Goal: Find contact information: Find contact information

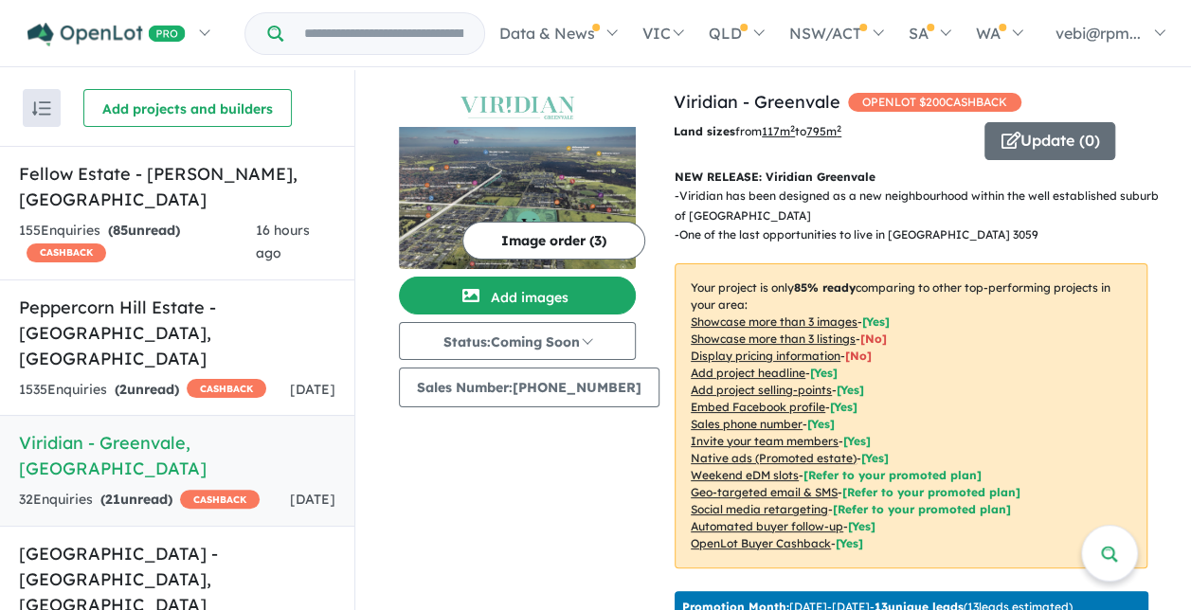
click at [180, 489] on div "32 Enquir ies ( 21 unread) CASHBACK" at bounding box center [139, 500] width 241 height 23
click at [121, 430] on h5 "Viridian - Greenvale , VIC" at bounding box center [177, 455] width 316 height 51
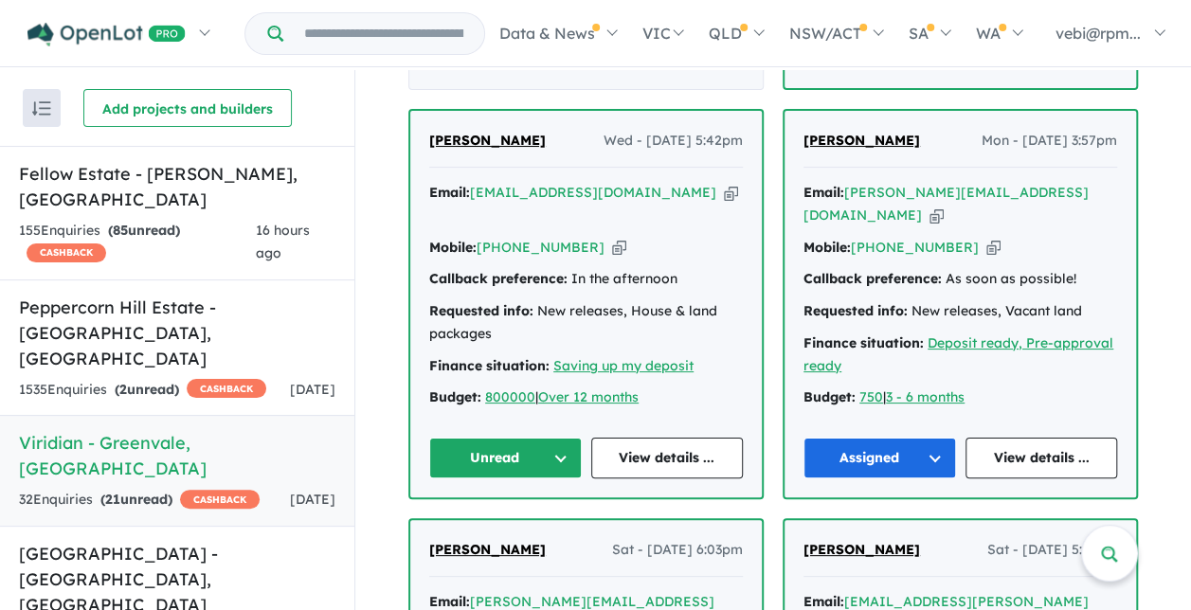
scroll to position [1326, 0]
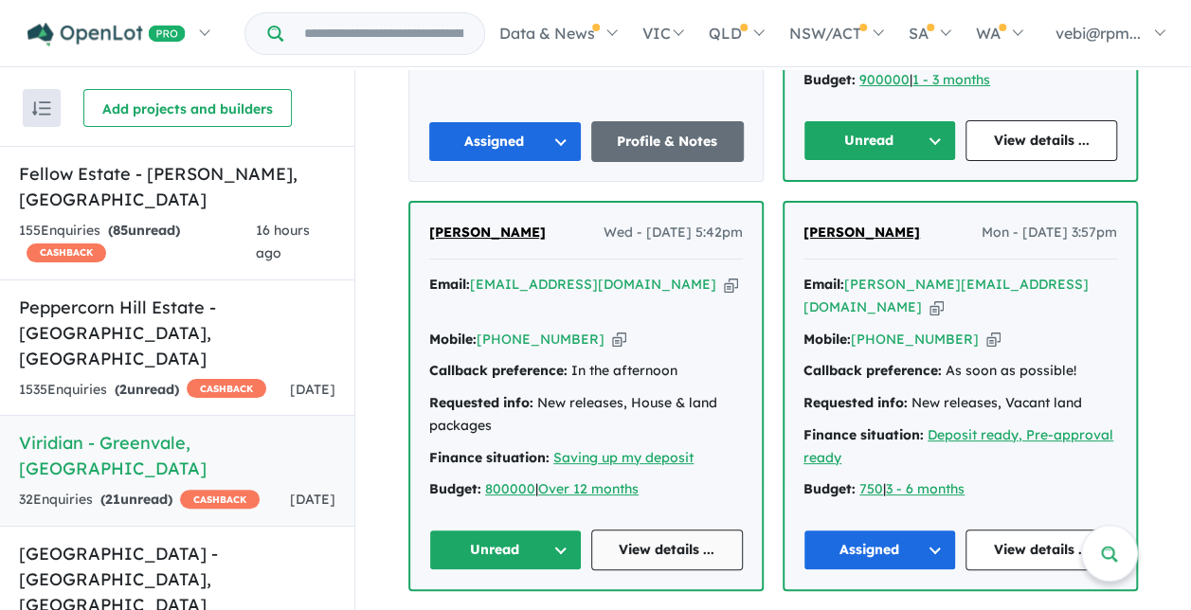
click at [699, 530] on link "View details ..." at bounding box center [667, 550] width 153 height 41
click at [564, 530] on button "Unread" at bounding box center [505, 550] width 153 height 41
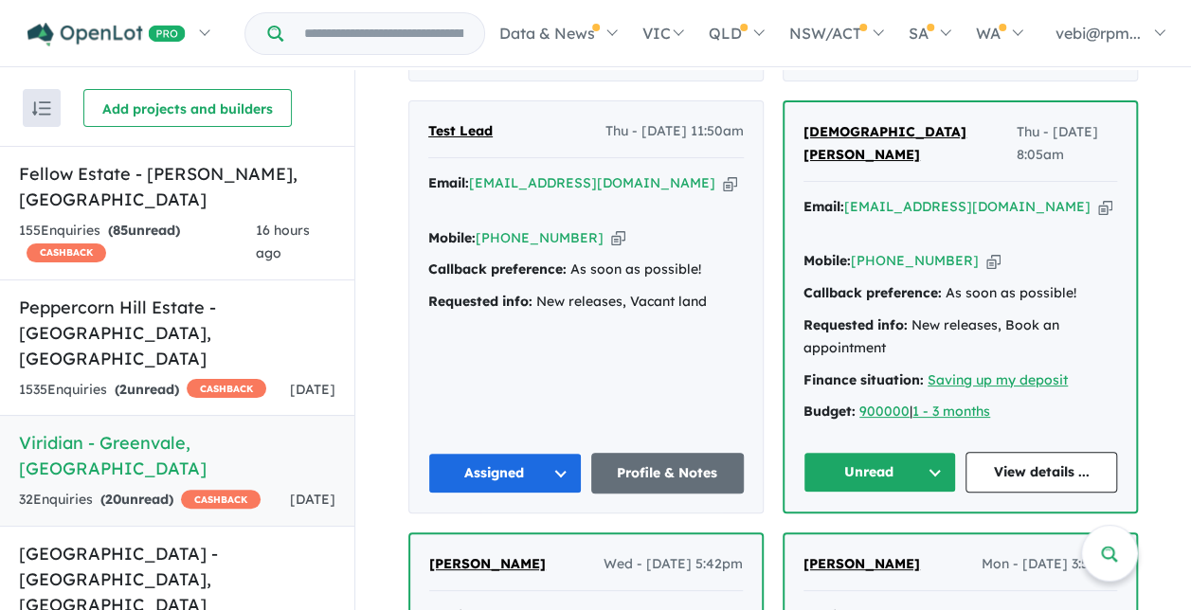
scroll to position [1042, 0]
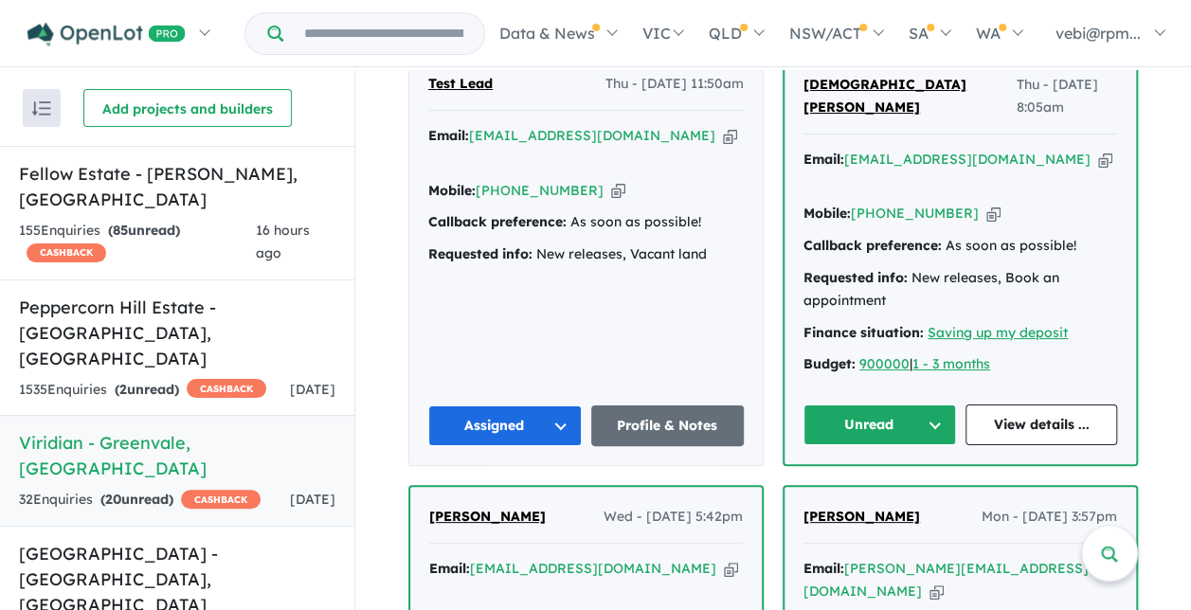
click at [943, 405] on button "Unread" at bounding box center [879, 425] width 153 height 41
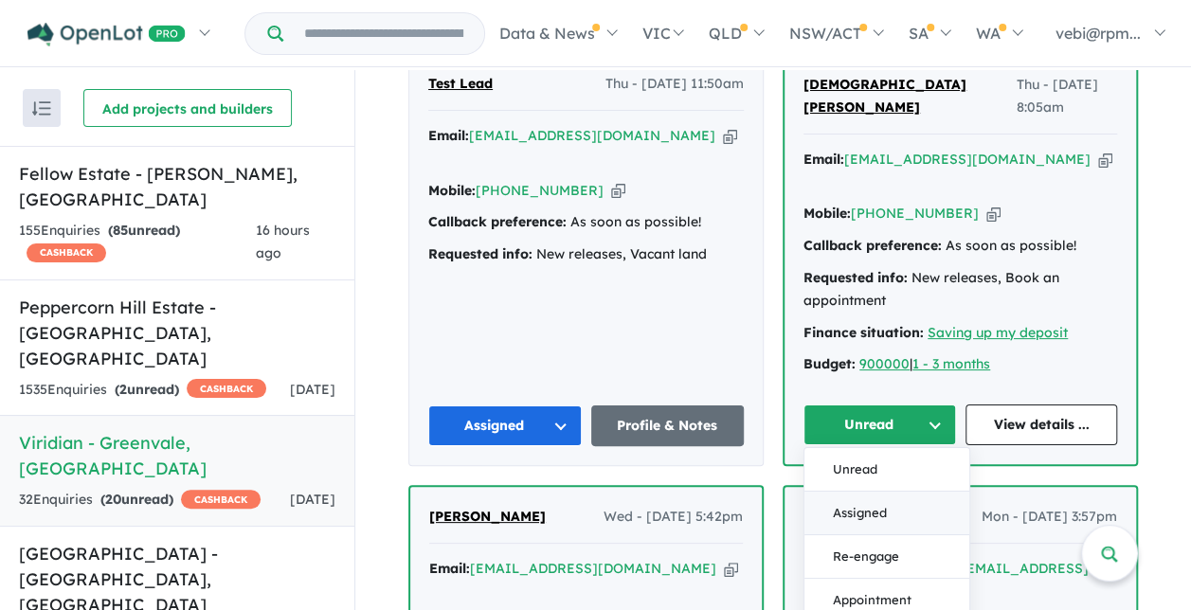
click at [892, 492] on button "Assigned" at bounding box center [886, 514] width 165 height 44
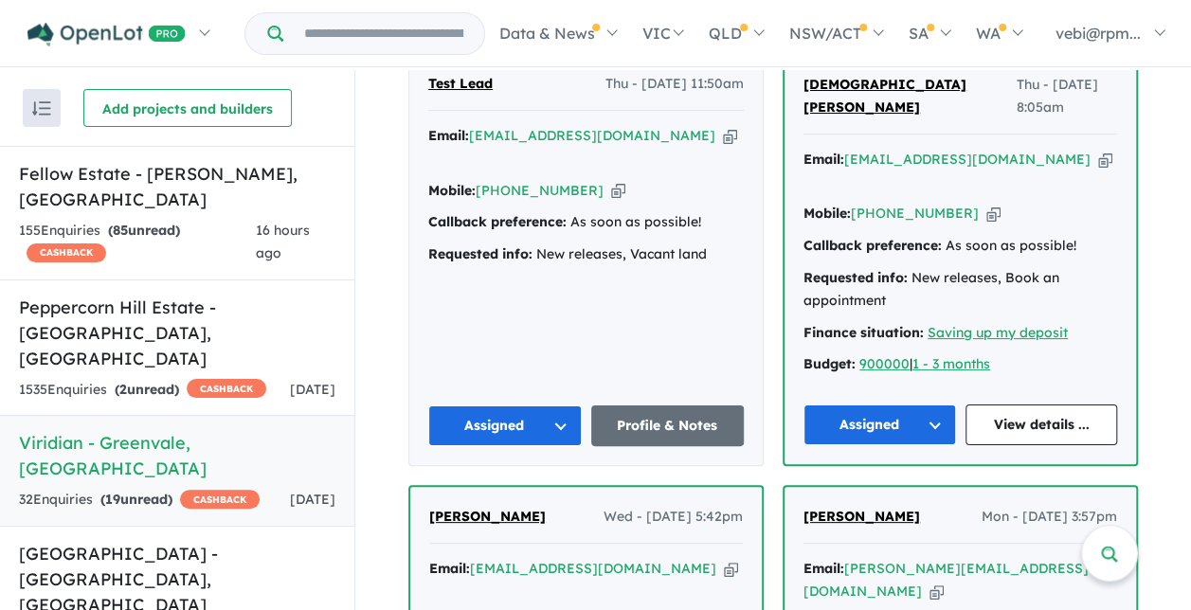
scroll to position [947, 0]
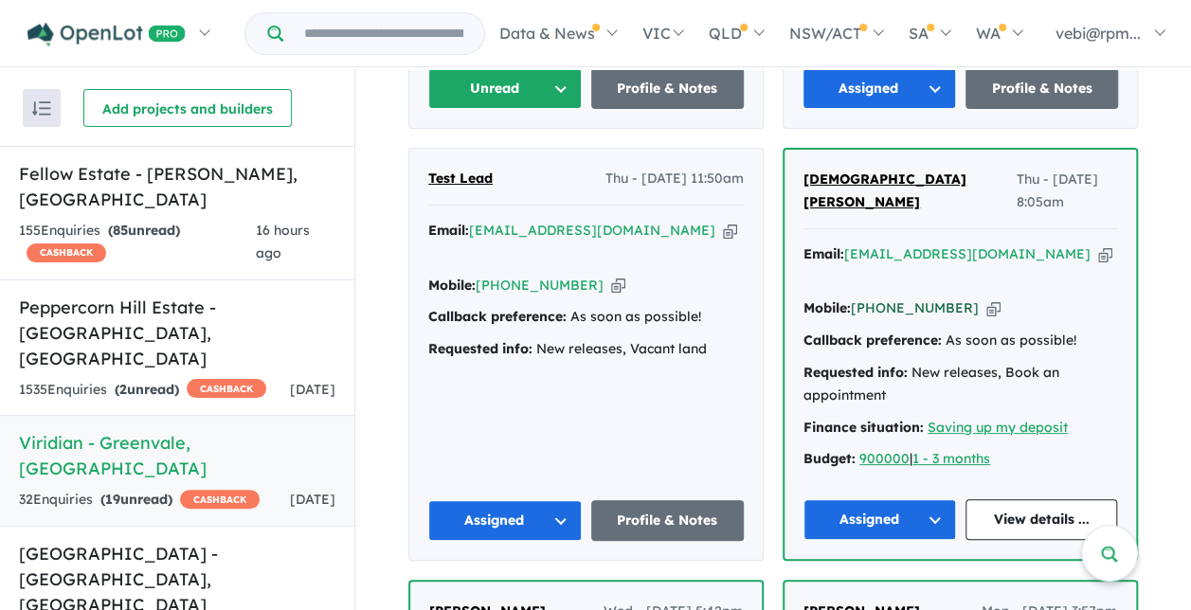
drag, startPoint x: 955, startPoint y: 257, endPoint x: 879, endPoint y: 254, distance: 75.8
click at [879, 297] on div "Mobile: +61 430 965 050 Copied!" at bounding box center [960, 308] width 314 height 23
copy link "430 965 050"
drag, startPoint x: 1000, startPoint y: 222, endPoint x: 845, endPoint y: 222, distance: 155.4
click at [845, 243] on div "Email: ursbuddha@yahoo.com Copied!" at bounding box center [960, 265] width 314 height 45
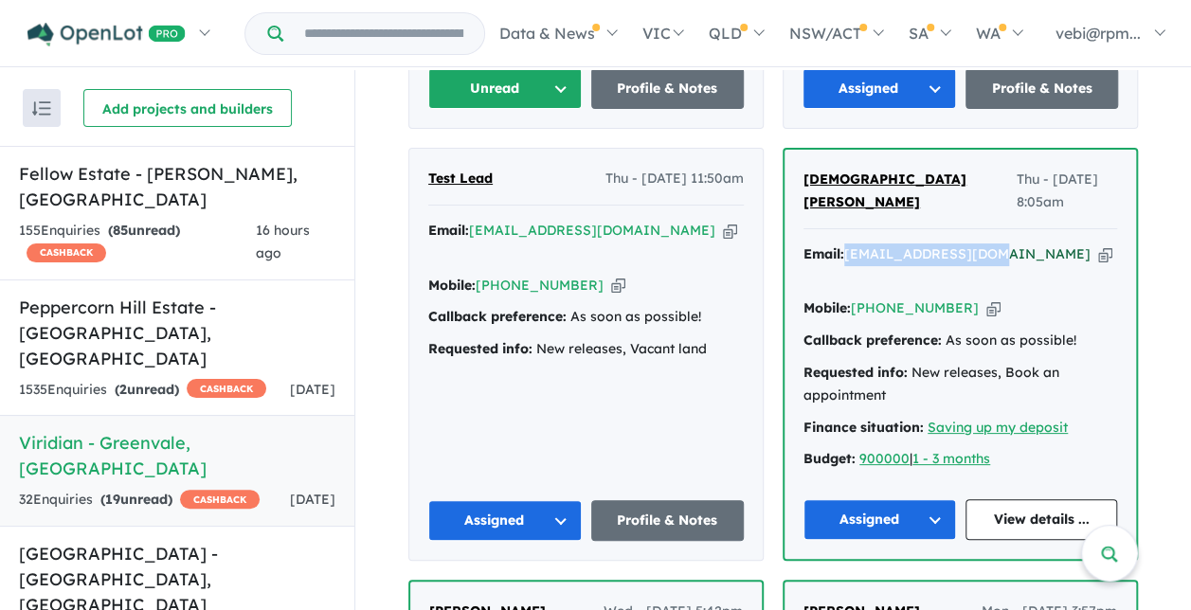
drag, startPoint x: 845, startPoint y: 222, endPoint x: 858, endPoint y: 225, distance: 13.6
copy a%20Viridian%20-%20Greenvale"] "ursbuddha@yahoo.com"
click at [1010, 499] on link "View details ..." at bounding box center [1041, 519] width 153 height 41
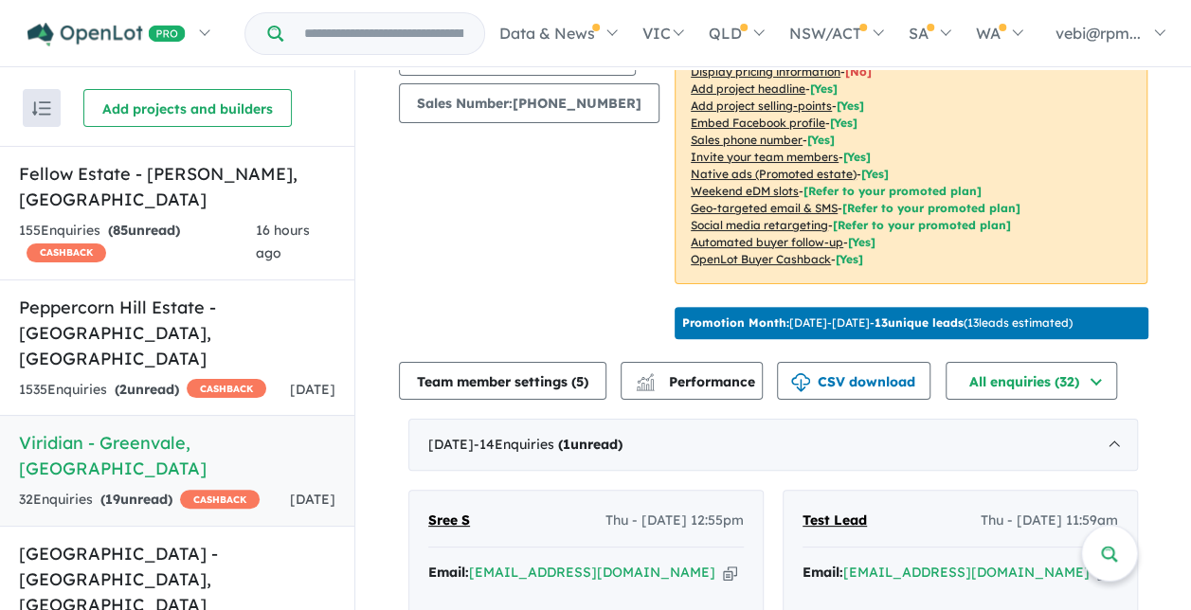
scroll to position [568, 0]
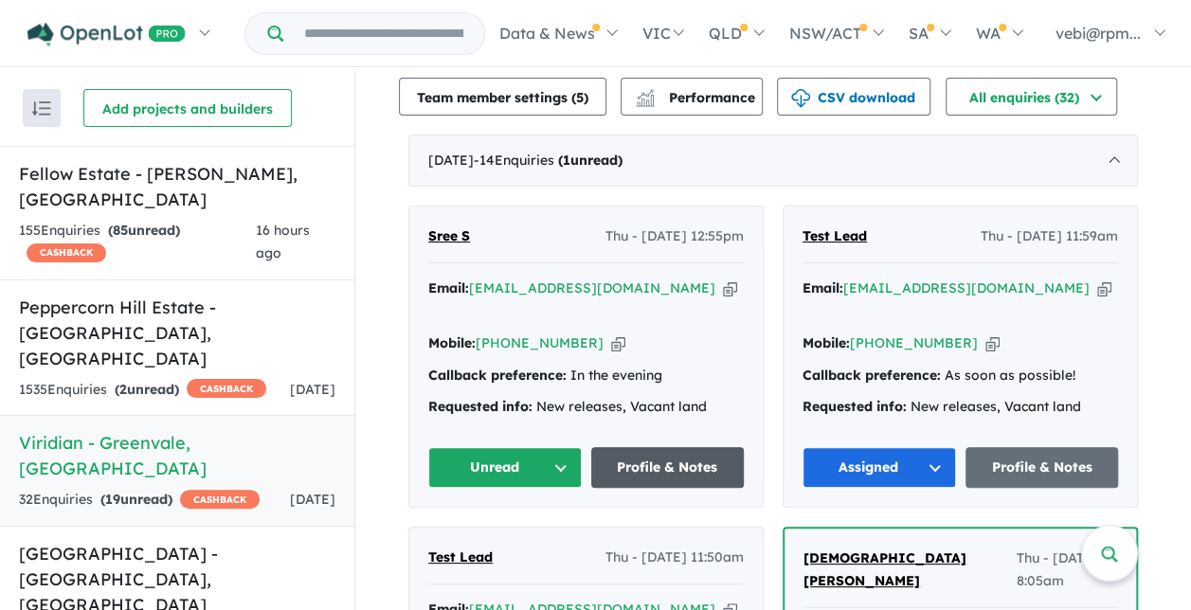
click at [627, 456] on link "Profile & Notes" at bounding box center [667, 467] width 153 height 41
click at [541, 460] on button "Unread" at bounding box center [504, 467] width 153 height 41
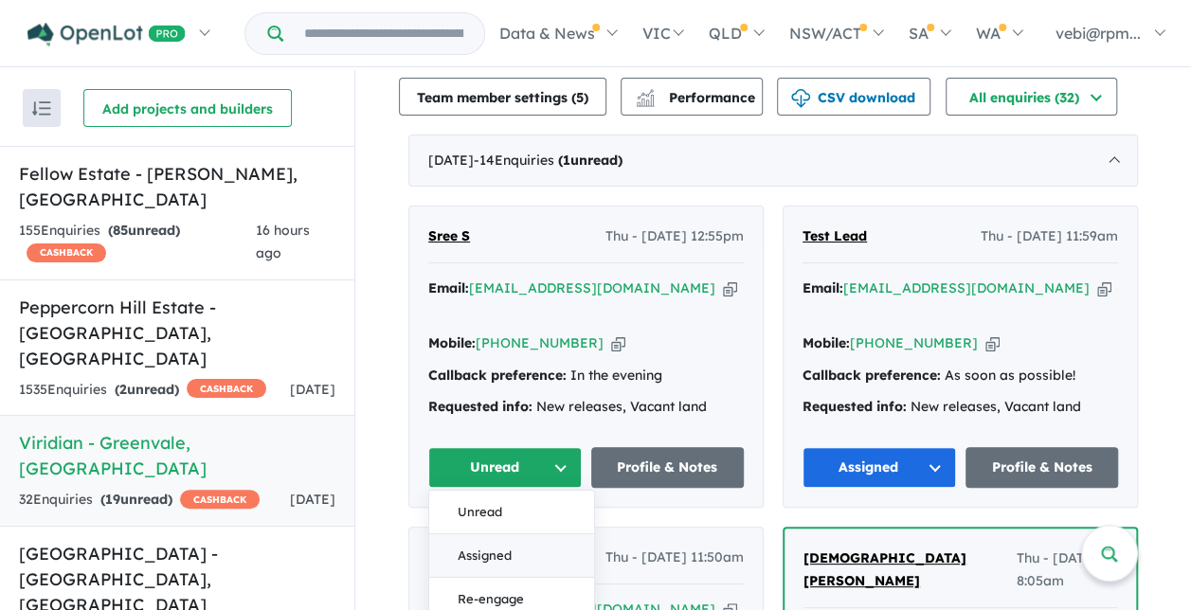
click at [540, 543] on button "Assigned" at bounding box center [511, 556] width 165 height 44
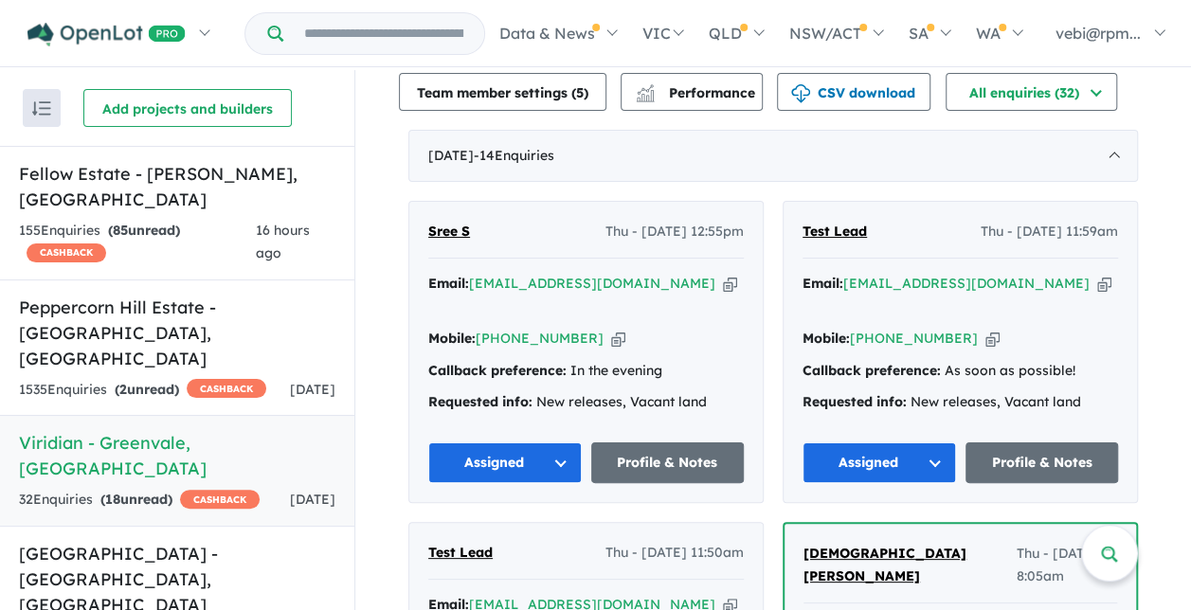
scroll to position [189, 0]
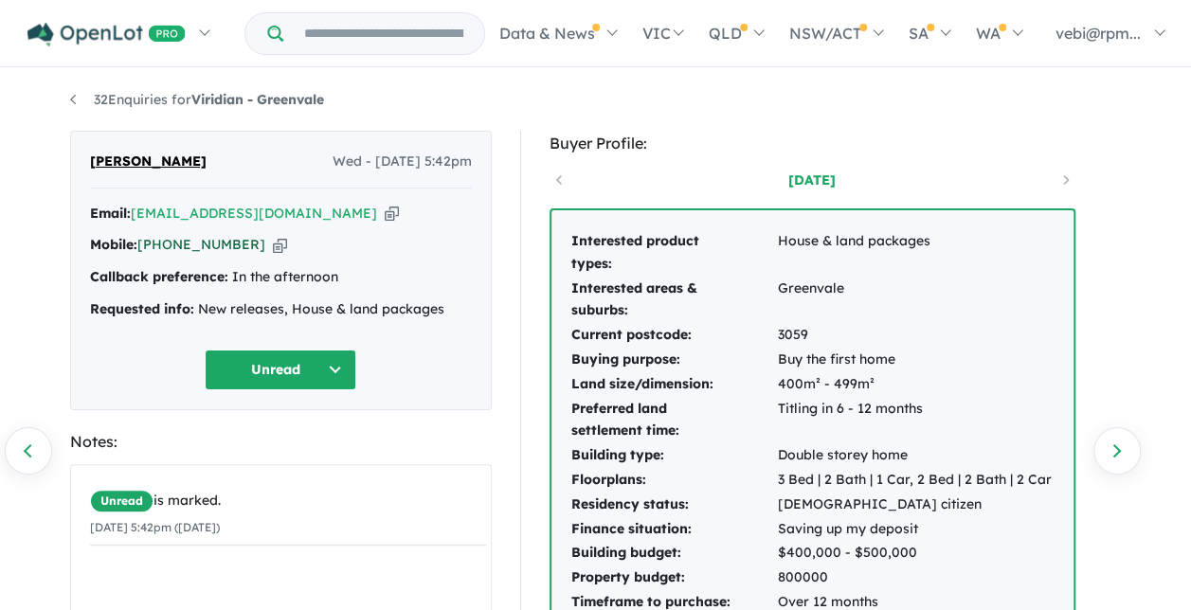
drag, startPoint x: 244, startPoint y: 243, endPoint x: 167, endPoint y: 243, distance: 77.7
click at [167, 243] on div "Mobile: +61 484 934 353 Copied!" at bounding box center [281, 245] width 382 height 23
drag, startPoint x: 167, startPoint y: 243, endPoint x: 189, endPoint y: 246, distance: 22.1
copy link "484 934 353"
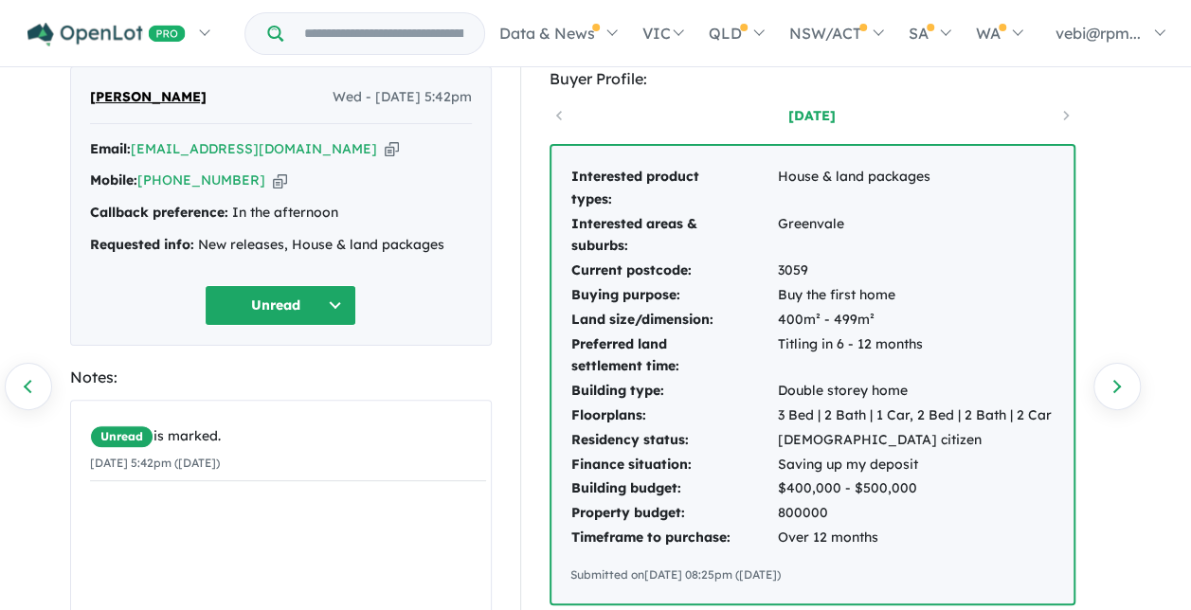
scroll to position [95, 0]
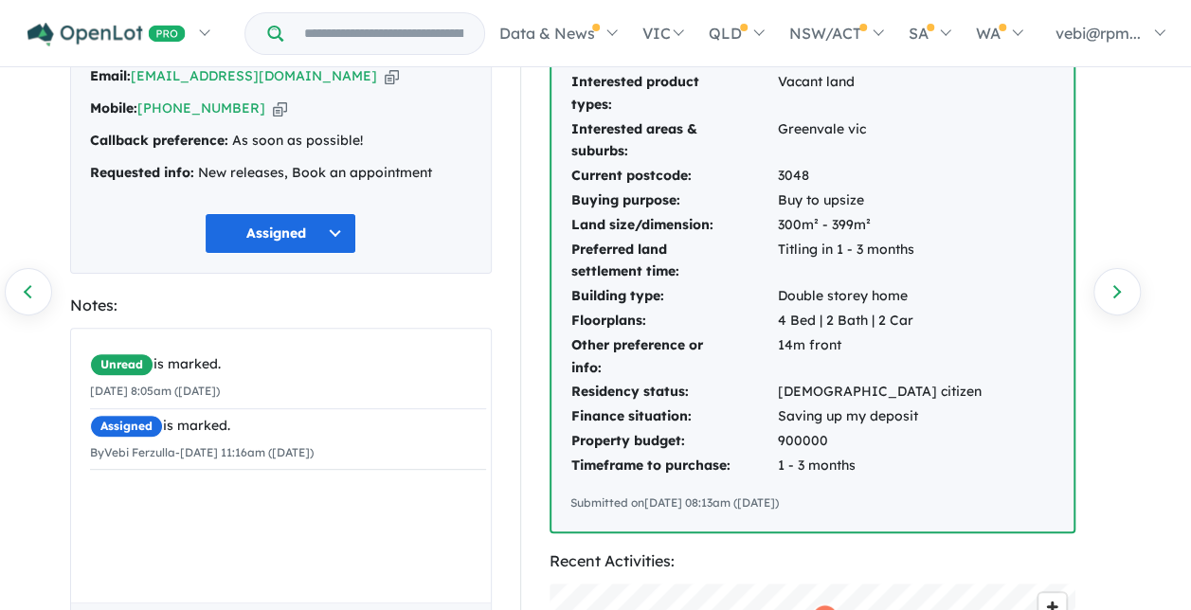
scroll to position [189, 0]
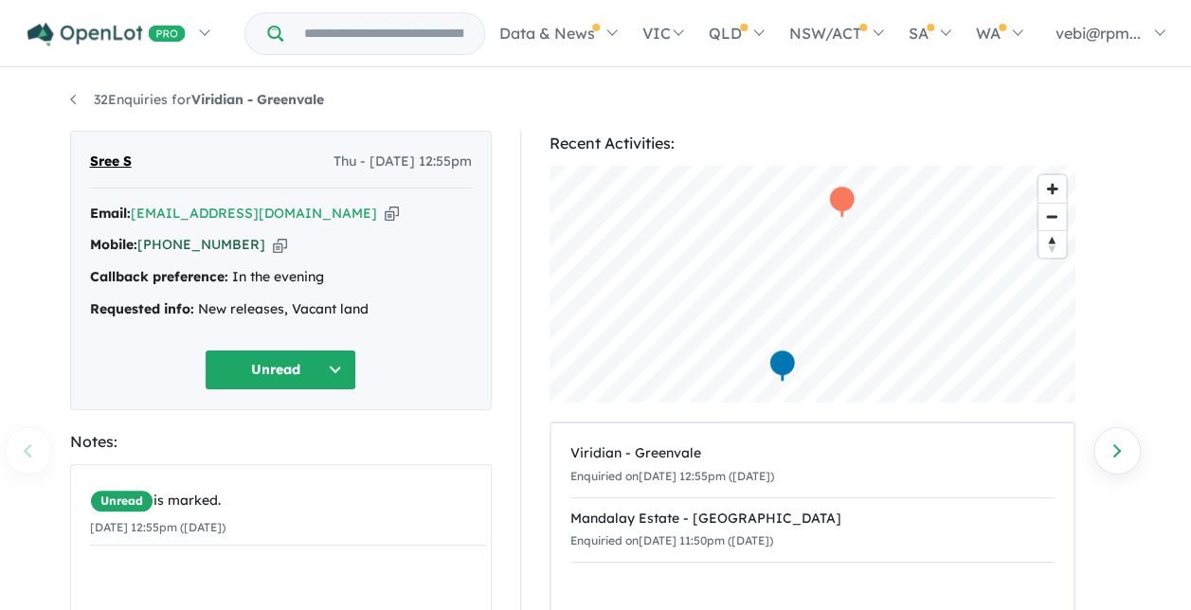
drag, startPoint x: 243, startPoint y: 246, endPoint x: 170, endPoint y: 244, distance: 73.0
click at [170, 244] on div "Mobile: [PHONE_NUMBER] Copied!" at bounding box center [281, 245] width 382 height 23
drag, startPoint x: 170, startPoint y: 244, endPoint x: 195, endPoint y: 248, distance: 25.9
copy link "404 914 916"
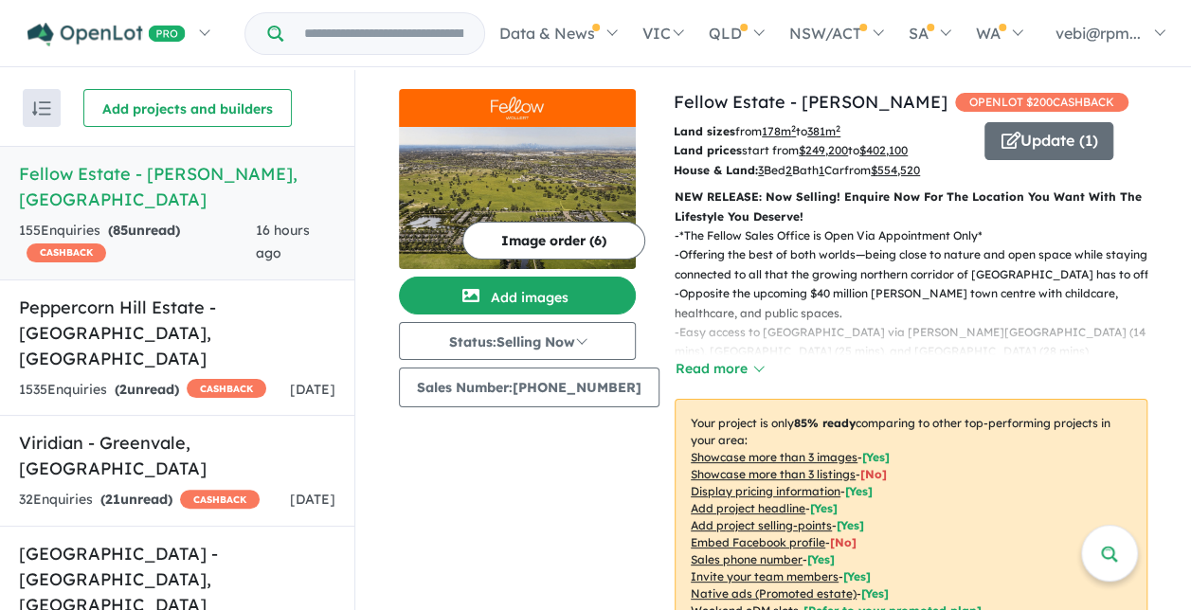
click at [175, 191] on link "Fellow Estate - Wollert , VIC 155 Enquir ies ( 85 unread) CASHBACK 16 hours ago" at bounding box center [177, 213] width 354 height 135
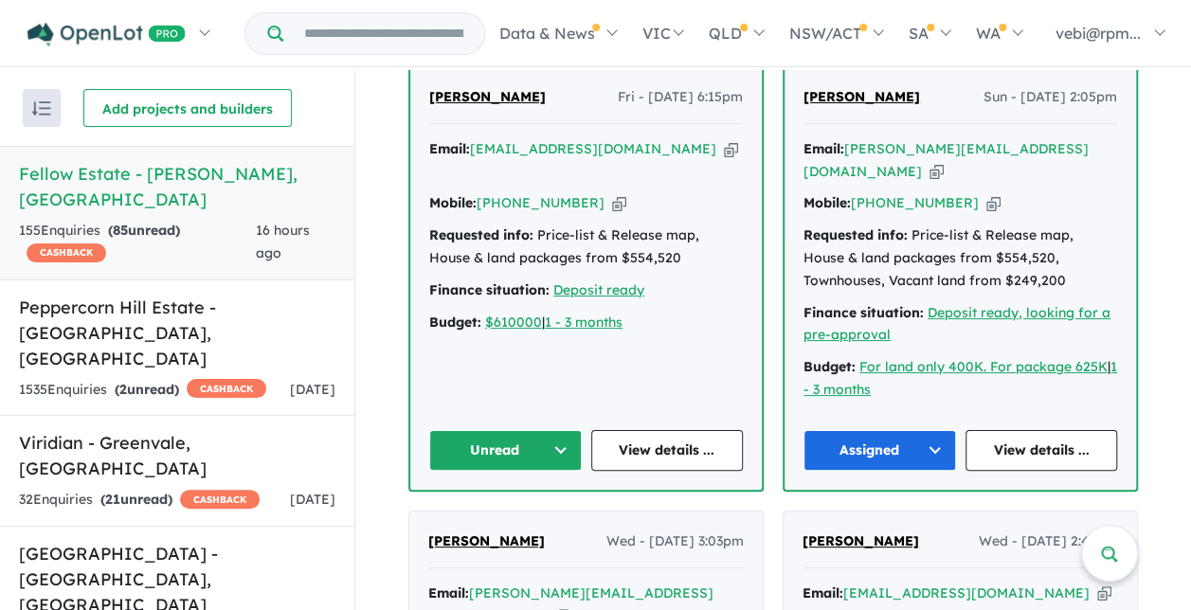
scroll to position [853, 0]
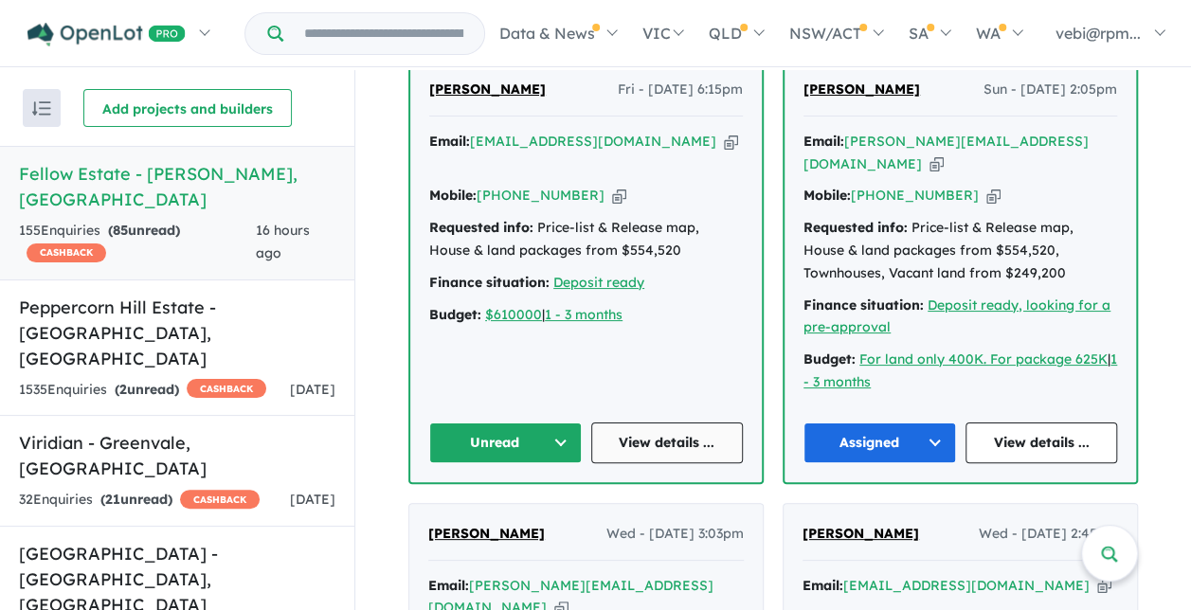
click at [634, 450] on link "View details ..." at bounding box center [667, 443] width 153 height 41
click at [555, 451] on button "Unread" at bounding box center [505, 443] width 153 height 41
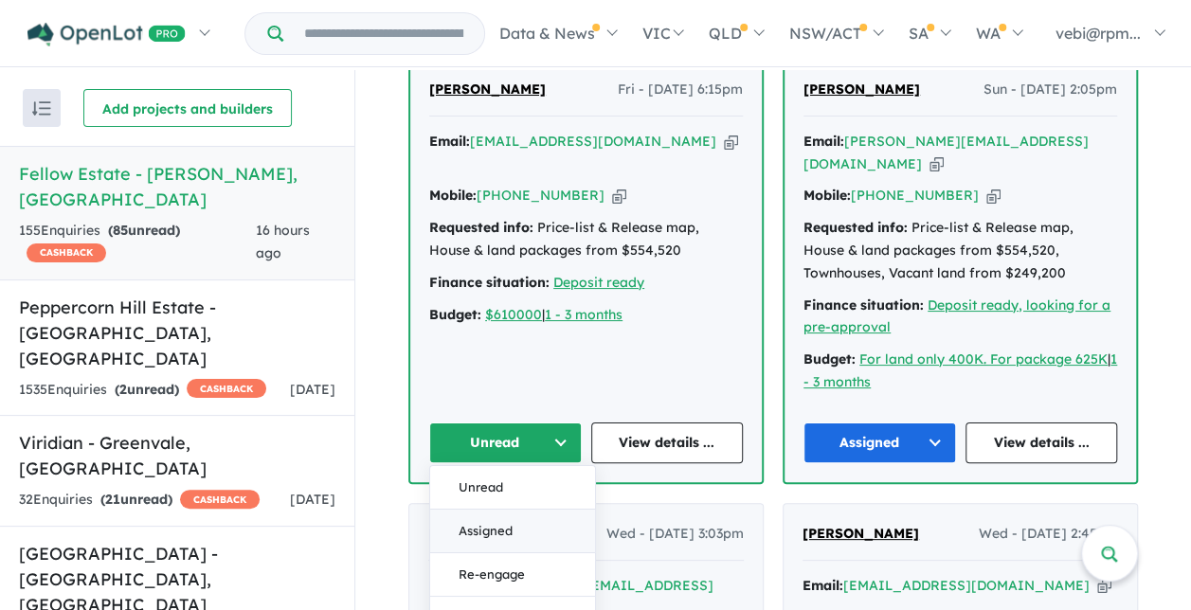
click at [524, 536] on button "Assigned" at bounding box center [512, 531] width 165 height 44
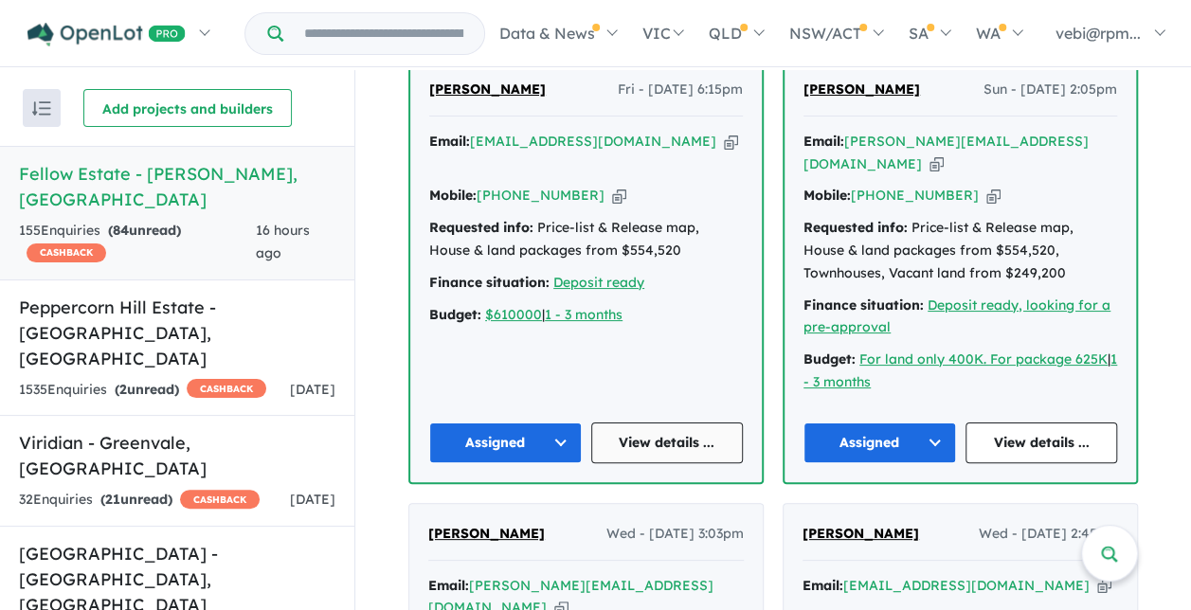
click at [686, 457] on link "View details ..." at bounding box center [667, 443] width 153 height 41
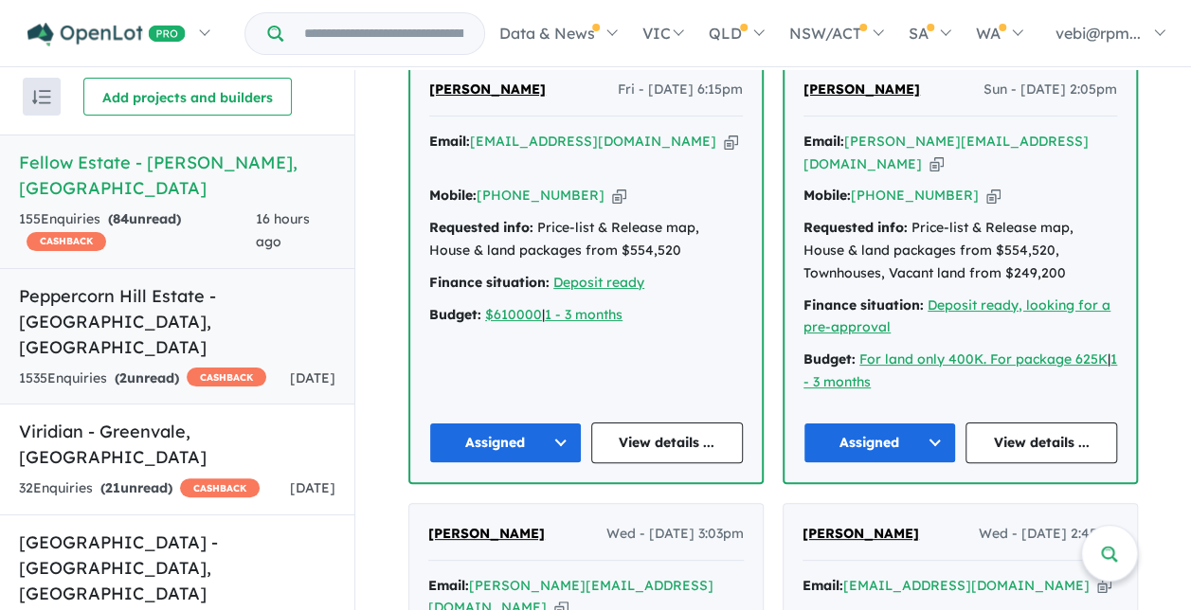
scroll to position [14, 0]
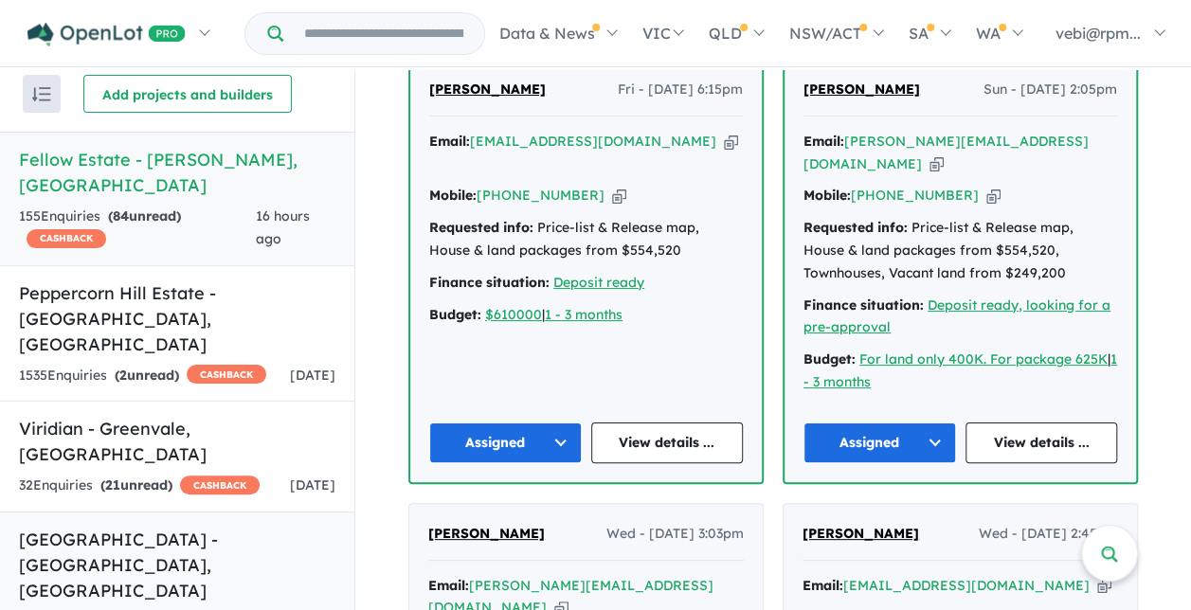
click at [195, 527] on h5 "Camden Place Estate - Strathtulloh , VIC" at bounding box center [177, 565] width 316 height 77
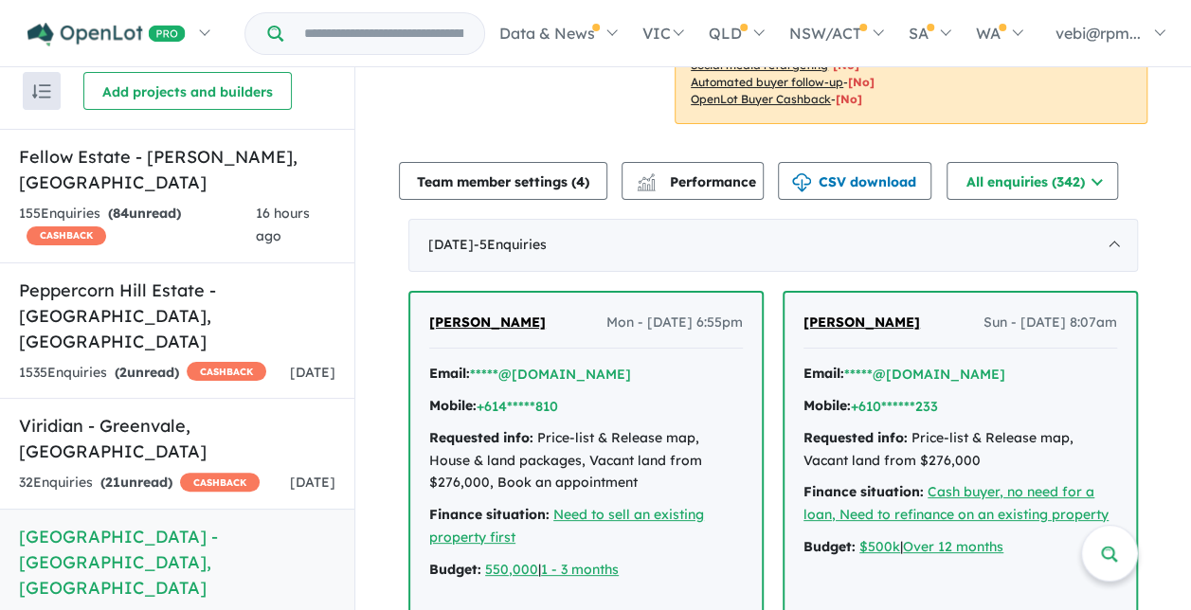
scroll to position [646, 0]
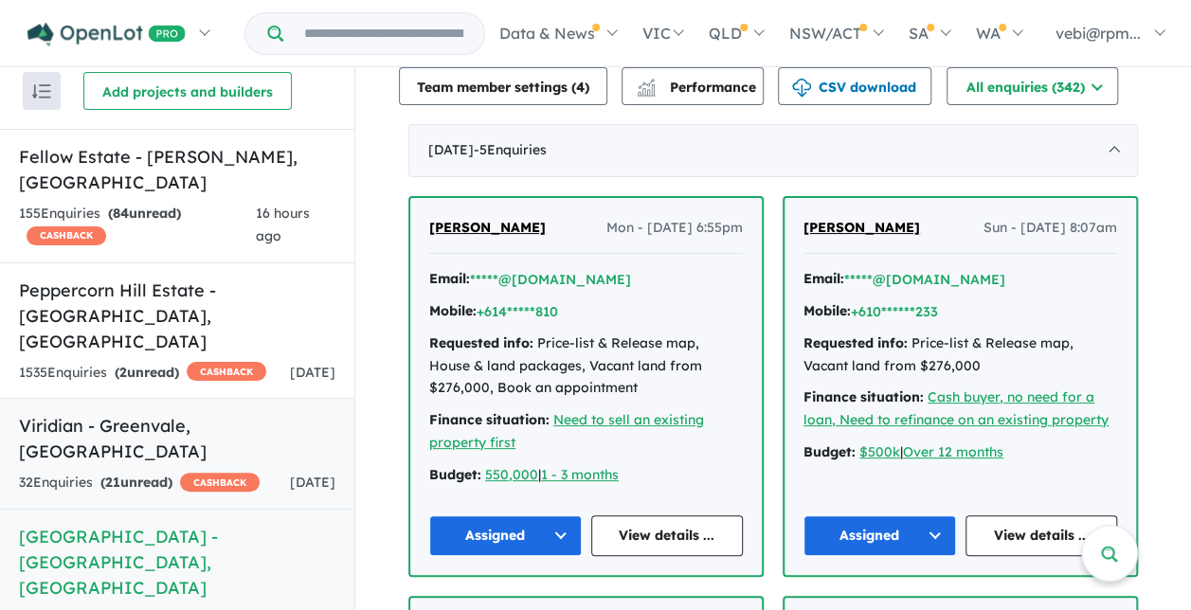
click at [233, 410] on link "Viridian - Greenvale , VIC 32 Enquir ies ( 21 unread) CASHBACK 1 day ago" at bounding box center [177, 454] width 354 height 112
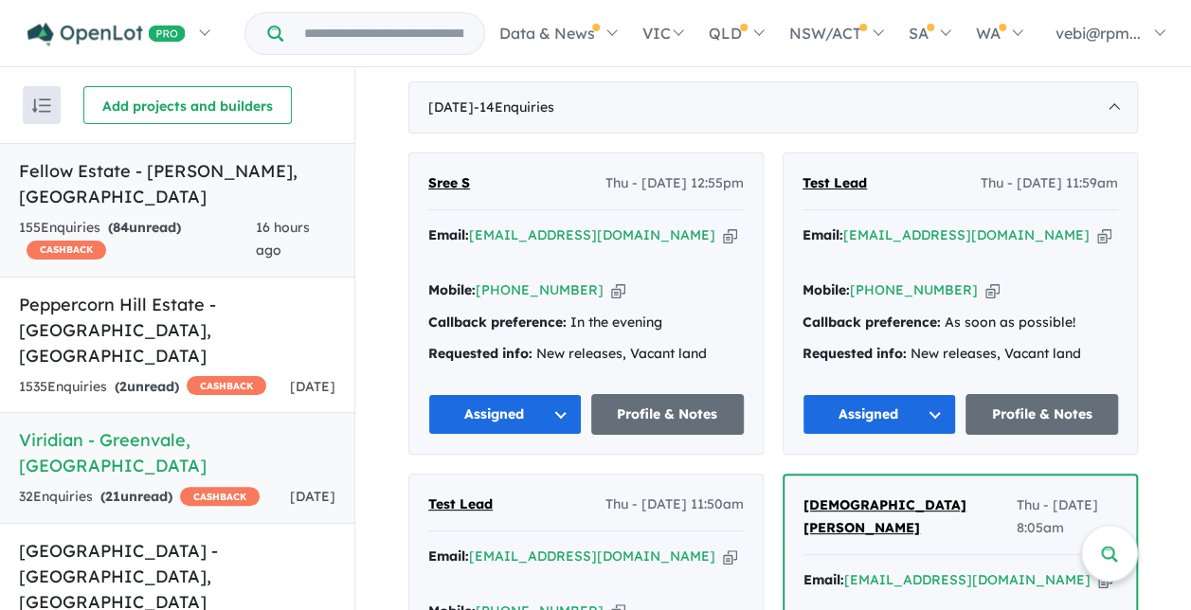
click at [198, 217] on div "155 Enquir ies ( 84 unread) CASHBACK" at bounding box center [137, 239] width 237 height 45
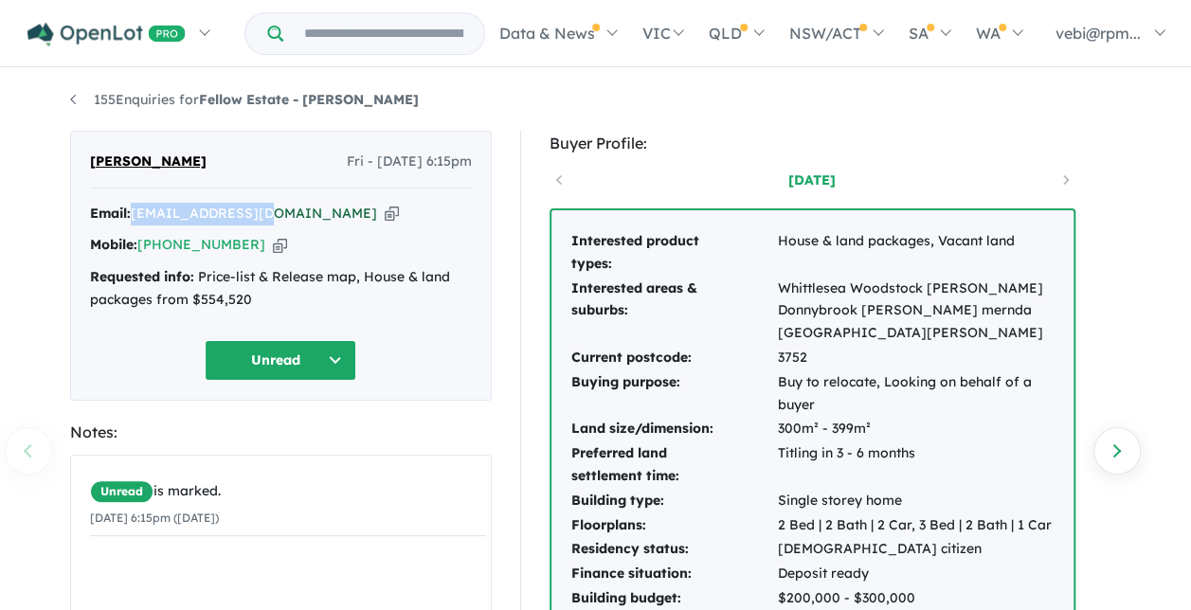
drag, startPoint x: 267, startPoint y: 209, endPoint x: 135, endPoint y: 207, distance: 132.7
click at [135, 207] on div "Email: [EMAIL_ADDRESS][DOMAIN_NAME] Copied!" at bounding box center [281, 214] width 382 height 23
copy a%20Fellow%20Estate%20-%20Wollert"] "[EMAIL_ADDRESS][DOMAIN_NAME]"
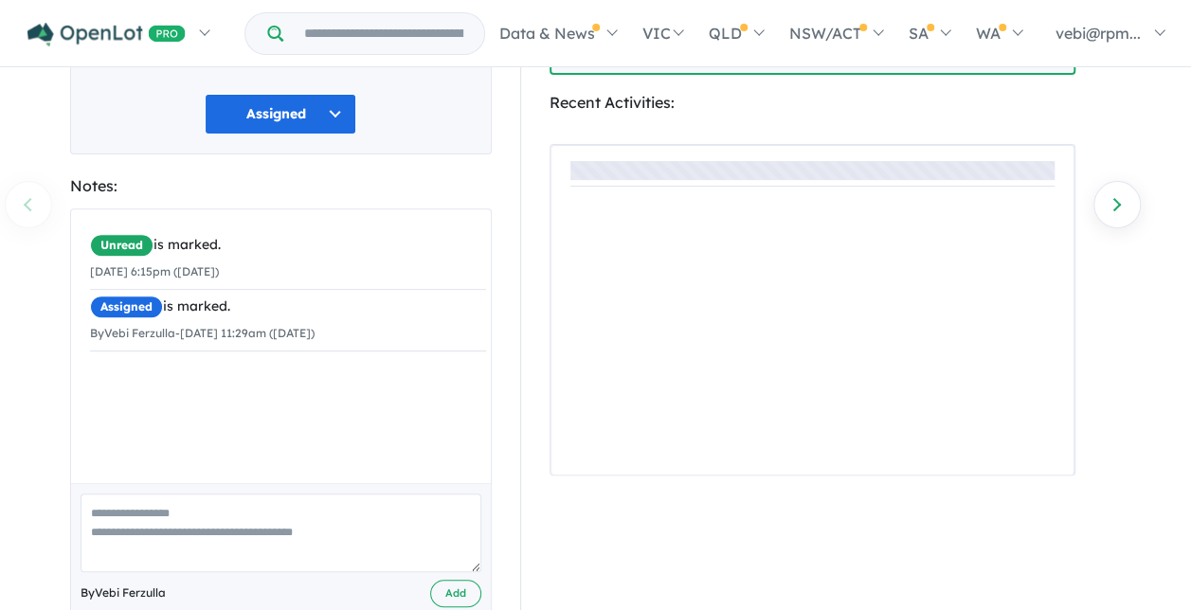
scroll to position [284, 0]
